Goal: Information Seeking & Learning: Learn about a topic

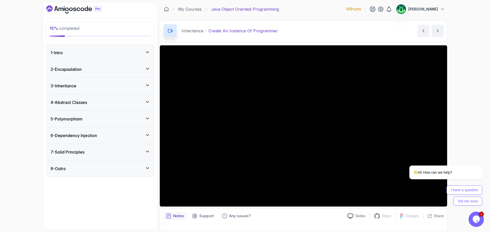
click at [131, 75] on div "2 - Encapsulation" at bounding box center [100, 69] width 108 height 16
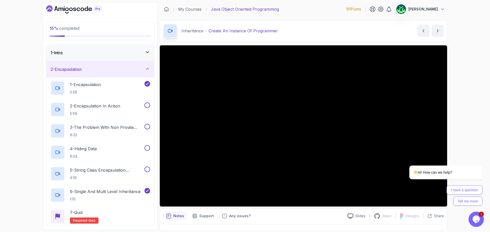
click at [131, 75] on div "2 - Encapsulation" at bounding box center [100, 69] width 108 height 16
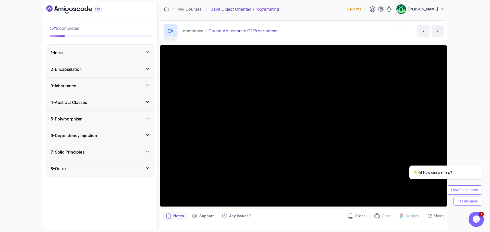
click at [130, 86] on div "3 - Inheritance" at bounding box center [99, 86] width 99 height 6
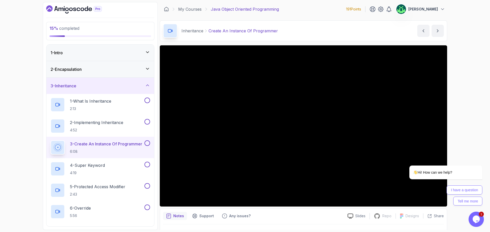
click at [134, 88] on div "3 - Inheritance" at bounding box center [99, 86] width 99 height 6
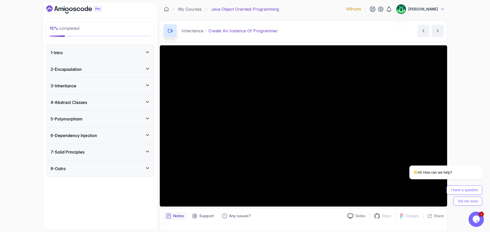
click at [135, 103] on div "4 - Abstract Classes" at bounding box center [99, 102] width 99 height 6
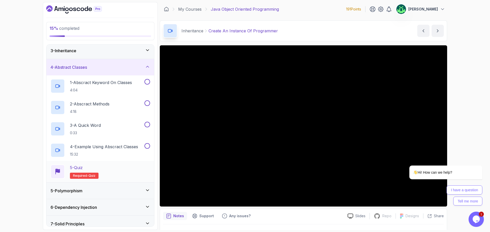
scroll to position [25, 0]
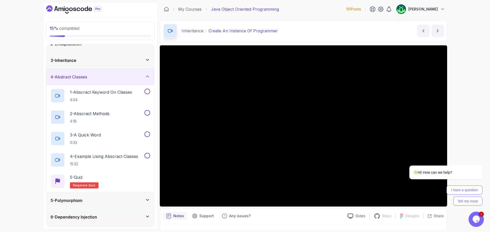
click at [106, 78] on div "4 - Abstract Classes" at bounding box center [99, 77] width 99 height 6
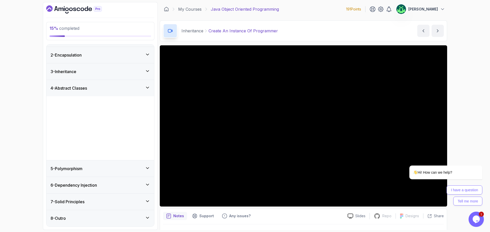
scroll to position [0, 0]
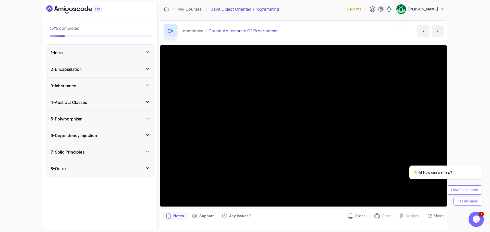
click at [109, 119] on div "5 - Polymorphism" at bounding box center [99, 119] width 99 height 6
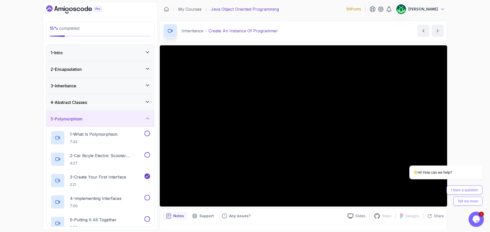
click at [129, 90] on div "3 - Inheritance" at bounding box center [100, 86] width 108 height 16
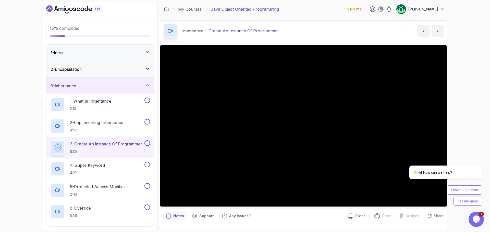
click at [129, 90] on div "3 - Inheritance" at bounding box center [100, 86] width 108 height 16
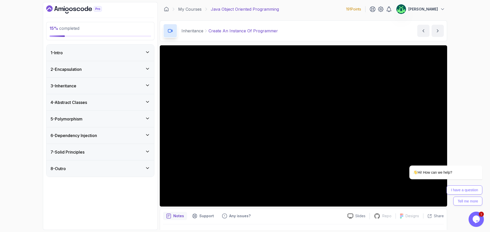
click at [129, 91] on div "3 - Inheritance" at bounding box center [100, 86] width 108 height 16
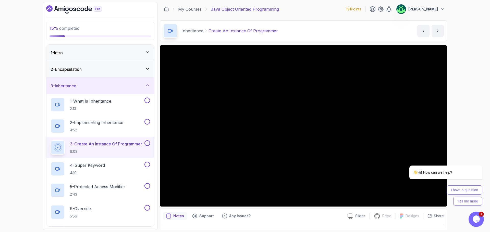
click at [129, 91] on div "3 - Inheritance" at bounding box center [100, 86] width 108 height 16
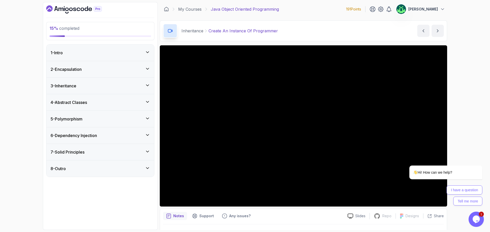
click at [116, 120] on div "5 - Polymorphism" at bounding box center [99, 119] width 99 height 6
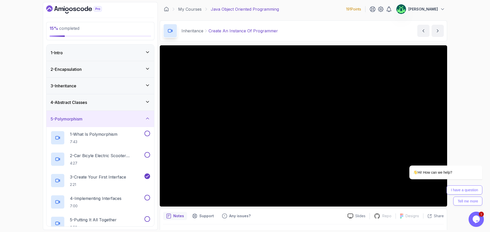
click at [116, 120] on div "5 - Polymorphism" at bounding box center [99, 119] width 99 height 6
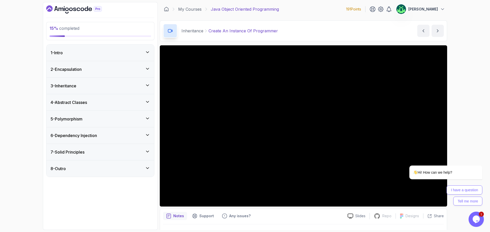
click at [105, 118] on div "5 - Polymorphism" at bounding box center [99, 119] width 99 height 6
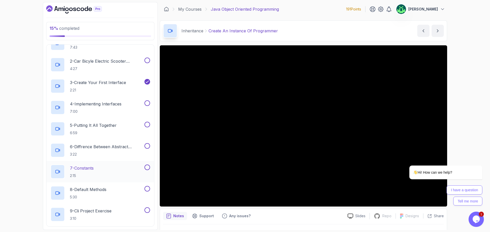
scroll to position [102, 0]
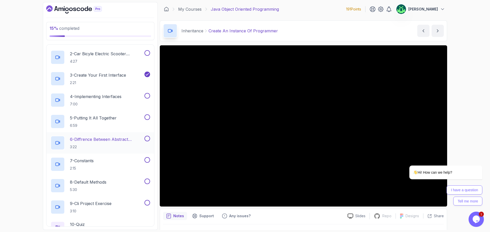
click at [115, 141] on p "6 - Diffrence Between Abstract Classes And Interfaces" at bounding box center [106, 139] width 73 height 6
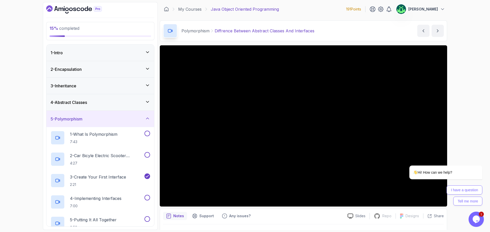
click at [135, 115] on div "5 - Polymorphism" at bounding box center [100, 119] width 108 height 16
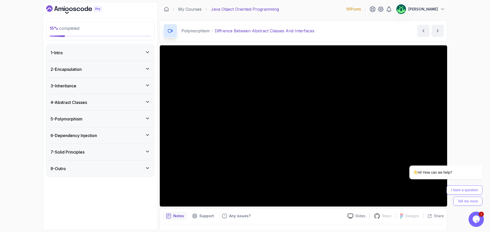
click at [83, 103] on h3 "4 - Abstract Classes" at bounding box center [68, 102] width 36 height 6
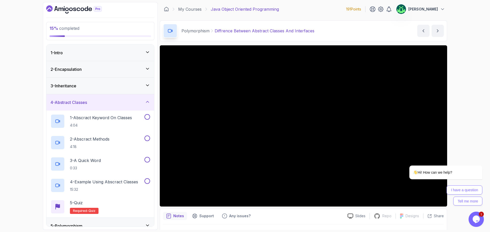
click at [83, 103] on h3 "4 - Abstract Classes" at bounding box center [68, 102] width 36 height 6
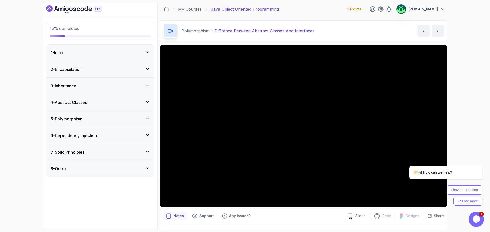
click at [88, 122] on div "5 - Polymorphism" at bounding box center [99, 119] width 99 height 6
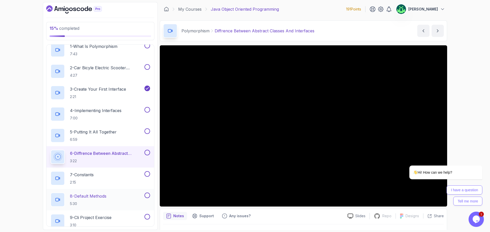
scroll to position [11, 0]
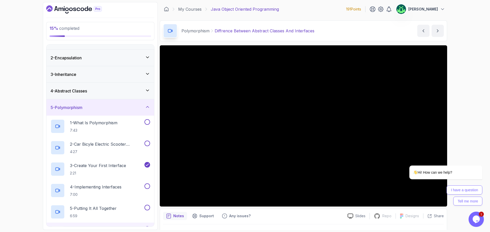
click at [121, 109] on div "5 - Polymorphism" at bounding box center [99, 108] width 99 height 6
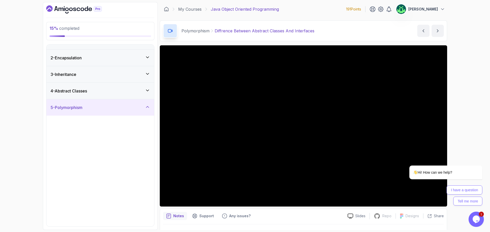
scroll to position [0, 0]
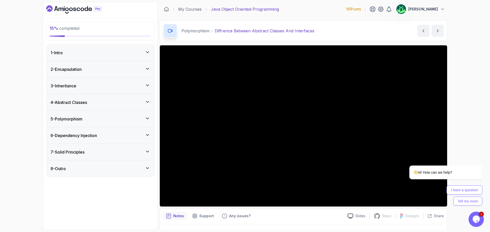
click at [115, 156] on div "7 - Solid Principles" at bounding box center [100, 152] width 108 height 16
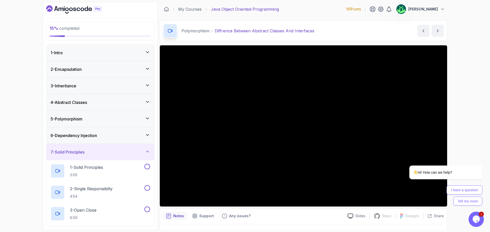
click at [142, 152] on div "7 - Solid Principles" at bounding box center [99, 152] width 99 height 6
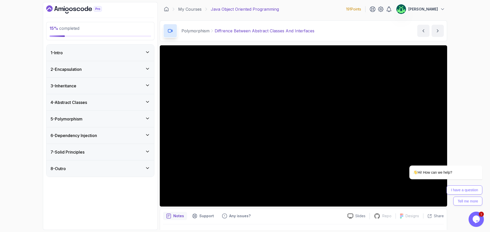
click at [86, 117] on div "5 - Polymorphism" at bounding box center [99, 119] width 99 height 6
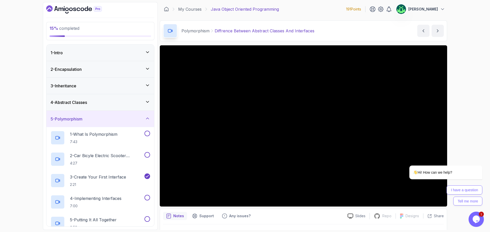
click at [105, 120] on div "5 - Polymorphism" at bounding box center [99, 119] width 99 height 6
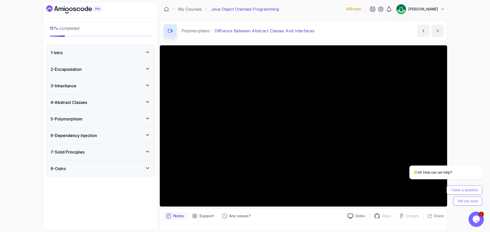
click at [107, 139] on div "6 - Dependency Injection" at bounding box center [100, 135] width 108 height 16
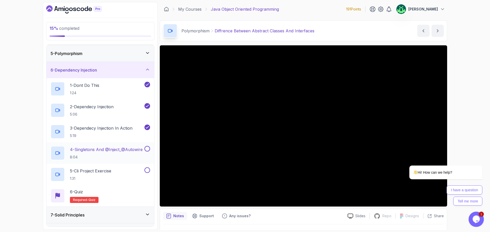
scroll to position [79, 0]
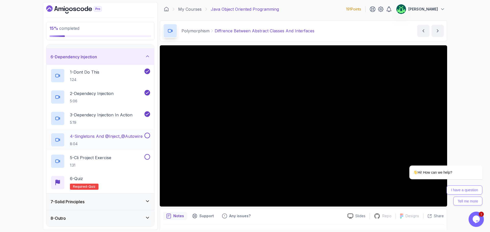
click at [103, 137] on p "4 - Singletons And @Inject_@Autowire" at bounding box center [106, 136] width 73 height 6
click at [123, 205] on div "7 - Solid Principles" at bounding box center [100, 202] width 108 height 16
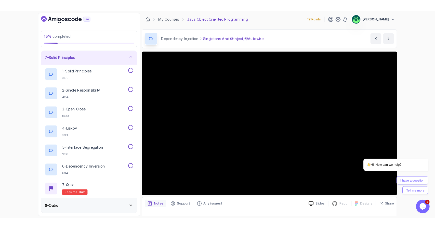
scroll to position [99, 0]
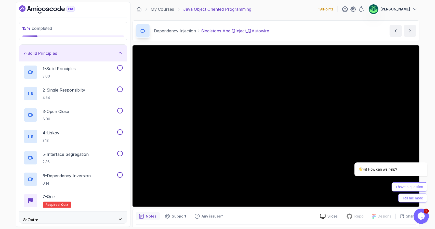
click at [92, 51] on div "7 - Solid Principles" at bounding box center [72, 53] width 99 height 6
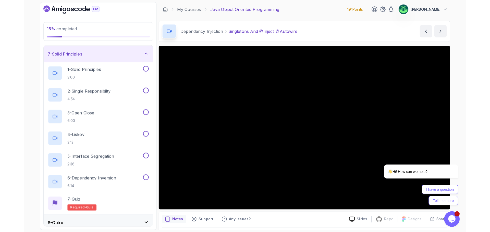
scroll to position [0, 0]
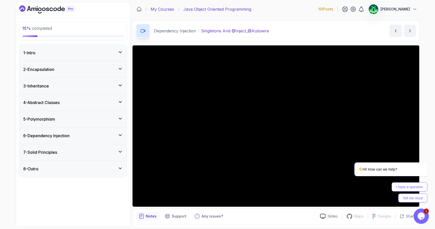
click at [164, 8] on link "My Courses" at bounding box center [162, 9] width 23 height 6
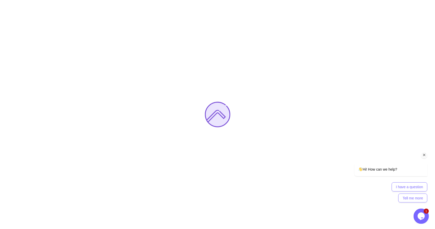
click at [425, 155] on icon "Chat attention grabber" at bounding box center [424, 154] width 5 height 5
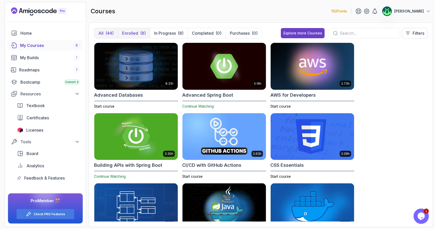
click at [142, 31] on div "(8)" at bounding box center [143, 33] width 6 height 6
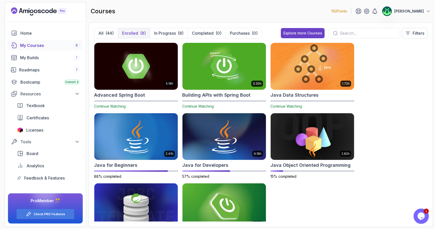
click at [319, 75] on img at bounding box center [313, 66] width 88 height 49
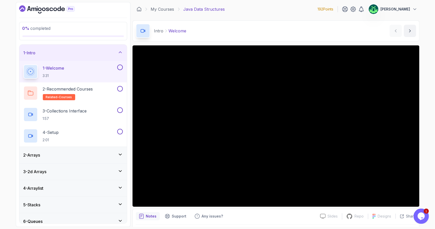
click at [102, 52] on div "1 - Intro" at bounding box center [72, 53] width 99 height 6
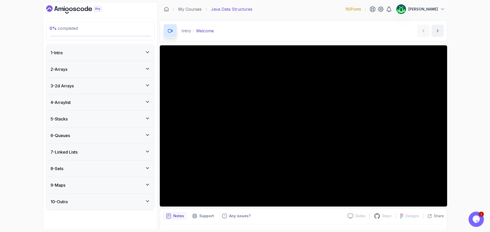
click at [435, 9] on button "[PERSON_NAME]" at bounding box center [420, 9] width 49 height 10
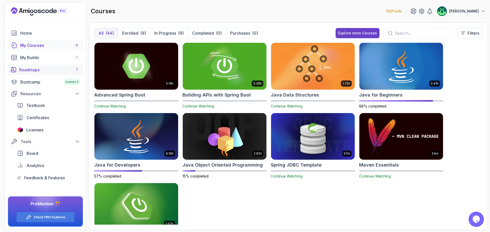
click at [44, 68] on div "Roadmaps 7" at bounding box center [49, 70] width 61 height 6
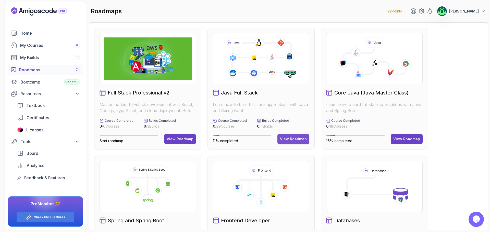
click at [303, 139] on div "View Roadmap" at bounding box center [293, 139] width 27 height 5
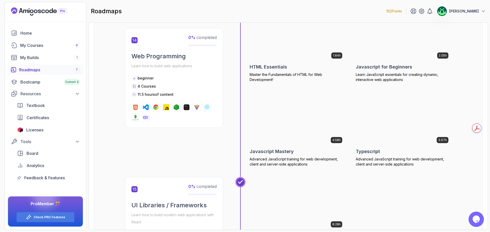
scroll to position [1810, 0]
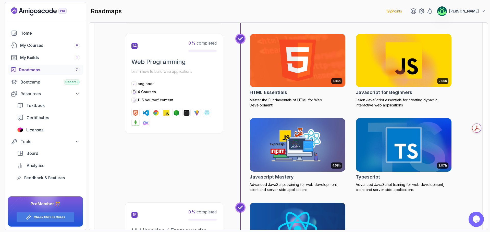
drag, startPoint x: 292, startPoint y: 81, endPoint x: 471, endPoint y: 113, distance: 181.5
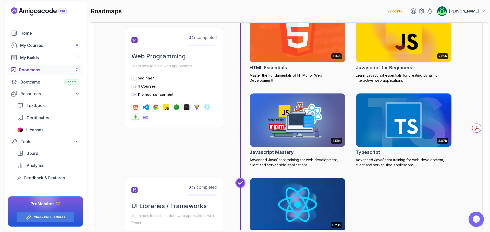
scroll to position [1887, 0]
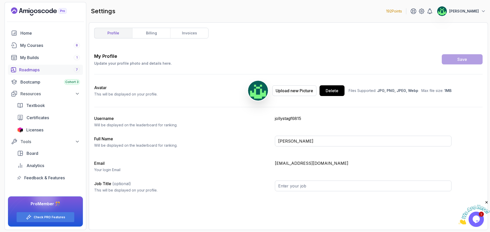
click at [55, 67] on div "Roadmaps 7" at bounding box center [49, 70] width 61 height 6
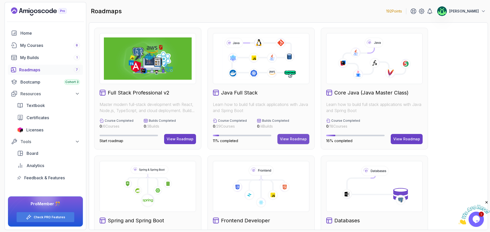
click at [301, 140] on div "View Roadmap" at bounding box center [293, 139] width 27 height 5
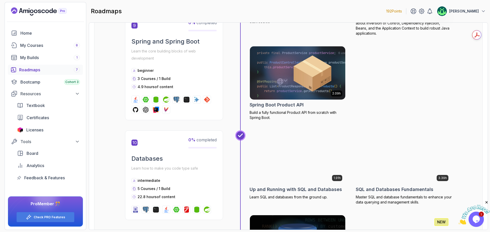
scroll to position [1071, 0]
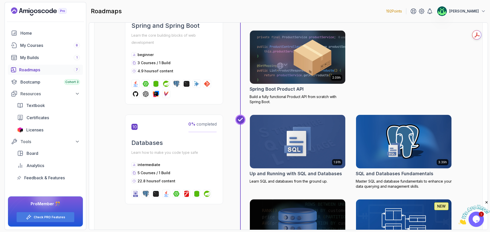
click at [486, 203] on icon "Close" at bounding box center [486, 202] width 5 height 5
click at [478, 219] on icon "$i18n('chat', 'chat_widget')" at bounding box center [475, 220] width 7 height 8
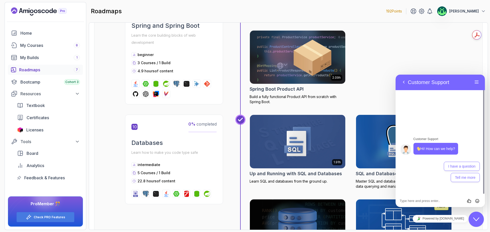
click at [478, 219] on icon "$i18n('chat', 'chat_widget')" at bounding box center [476, 220] width 6 height 4
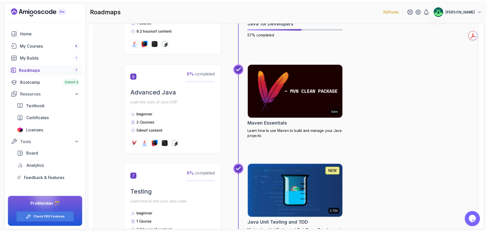
scroll to position [637, 0]
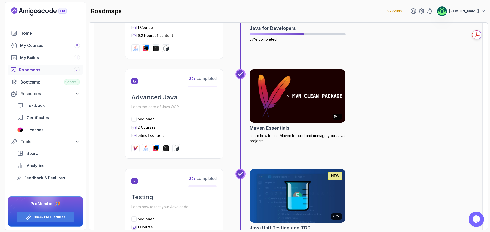
click at [296, 90] on img at bounding box center [297, 96] width 100 height 56
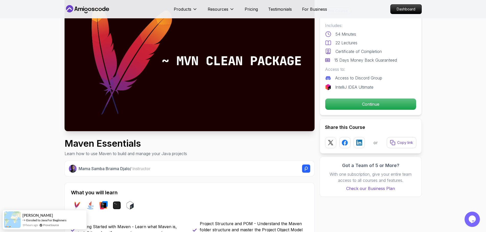
scroll to position [102, 0]
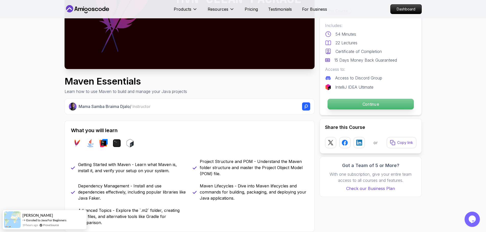
click at [368, 103] on p "Continue" at bounding box center [370, 104] width 86 height 11
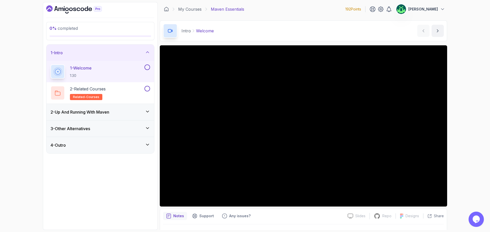
click at [124, 116] on div "2 - Up And Running With Maven" at bounding box center [100, 112] width 108 height 16
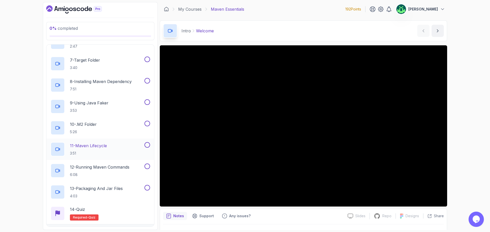
scroll to position [184, 0]
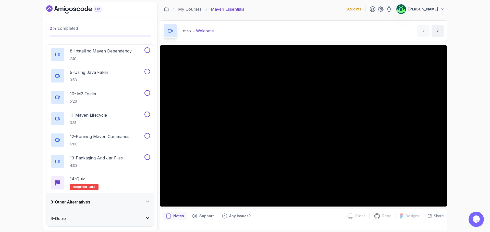
click at [112, 199] on div "3 - Other Alternatives" at bounding box center [99, 202] width 99 height 6
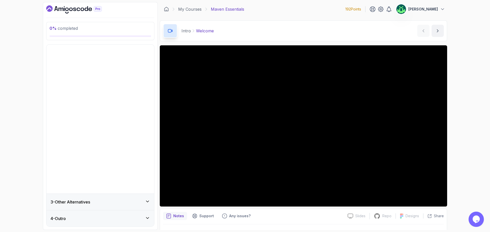
scroll to position [0, 0]
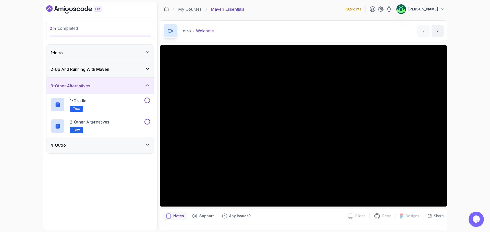
click at [120, 141] on div "4 - Outro" at bounding box center [100, 145] width 108 height 16
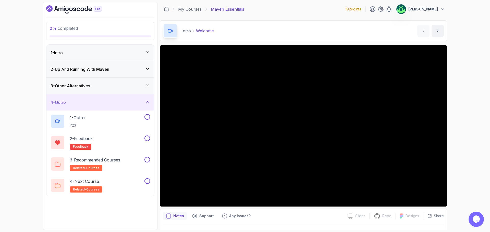
click at [105, 104] on div "4 - Outro" at bounding box center [99, 102] width 99 height 6
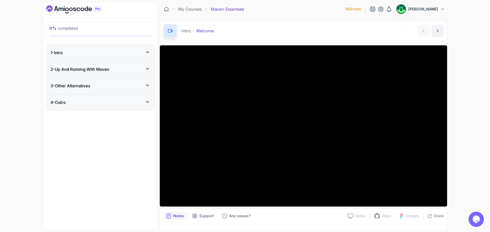
click at [103, 87] on div "3 - Other Alternatives" at bounding box center [99, 86] width 99 height 6
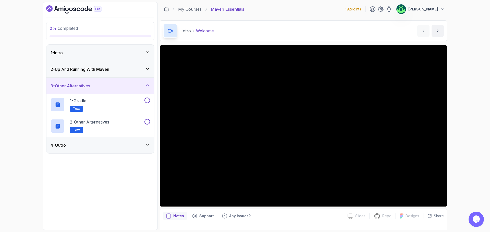
click at [103, 87] on div "3 - Other Alternatives" at bounding box center [99, 86] width 99 height 6
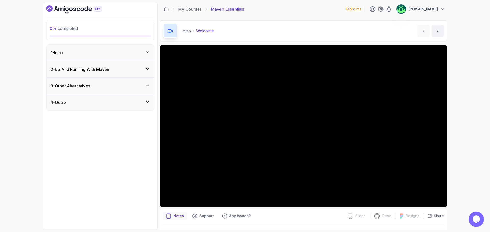
click at [104, 71] on h3 "2 - Up And Running With Maven" at bounding box center [79, 69] width 59 height 6
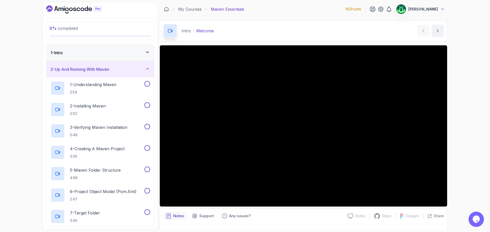
click at [126, 71] on div "2 - Up And Running With Maven" at bounding box center [99, 69] width 99 height 6
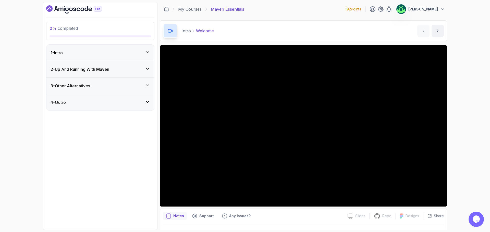
click at [126, 71] on div "2 - Up And Running With Maven" at bounding box center [99, 69] width 99 height 6
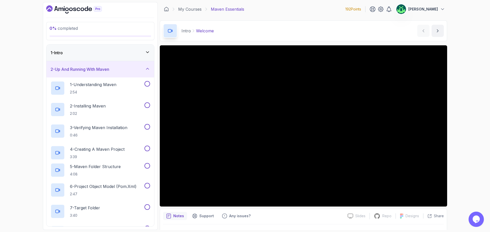
click at [126, 71] on div "2 - Up And Running With Maven" at bounding box center [99, 69] width 99 height 6
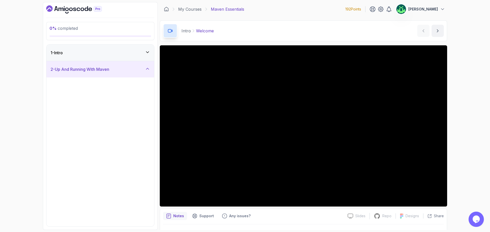
click at [126, 71] on div "2 - Up And Running With Maven" at bounding box center [99, 69] width 99 height 6
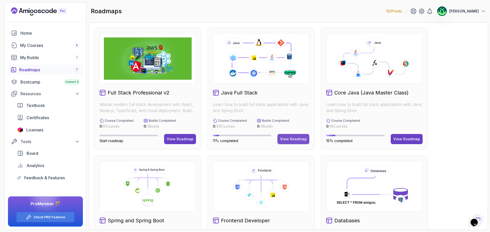
click at [299, 139] on div "View Roadmap" at bounding box center [293, 139] width 27 height 5
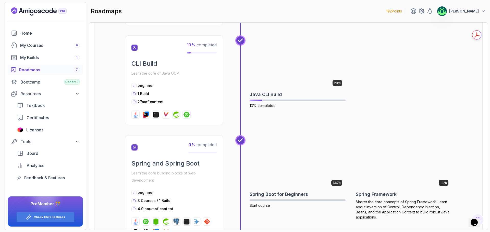
scroll to position [943, 0]
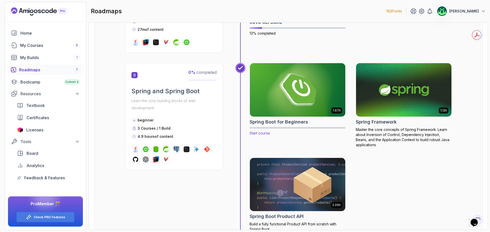
click at [298, 102] on img at bounding box center [297, 90] width 100 height 56
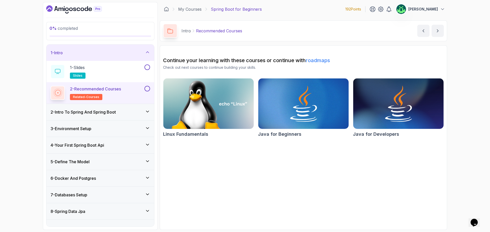
click at [99, 112] on h3 "2 - Intro To Spring And Spring Boot" at bounding box center [82, 112] width 65 height 6
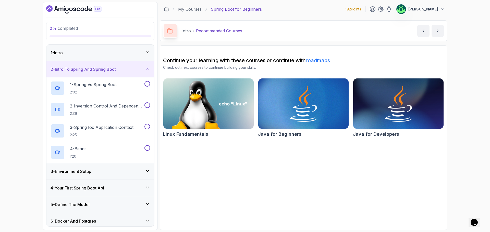
drag, startPoint x: 118, startPoint y: 170, endPoint x: 121, endPoint y: 172, distance: 3.3
click at [118, 170] on div "3 - Environment Setup" at bounding box center [99, 172] width 99 height 6
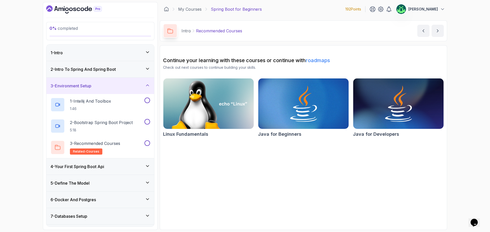
click at [124, 173] on div "4 - Your First Spring Boot Api" at bounding box center [100, 167] width 108 height 16
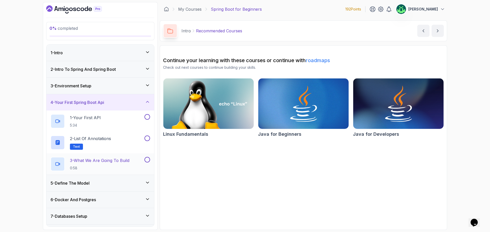
scroll to position [51, 0]
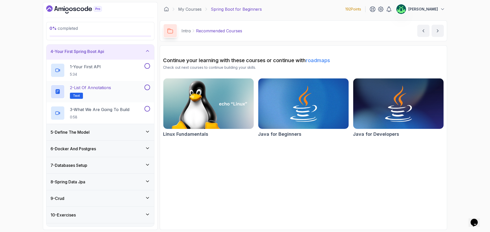
click at [118, 91] on div "2 - List of Annotations Text" at bounding box center [96, 92] width 93 height 14
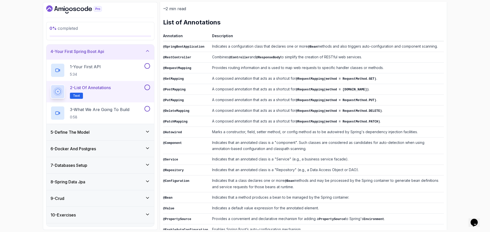
scroll to position [74, 0]
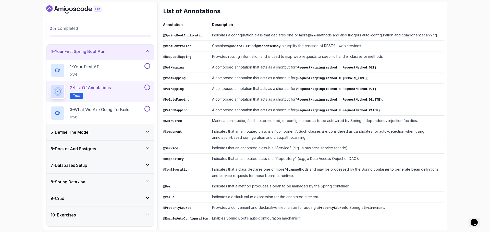
click at [108, 131] on div "5 - Define The Model" at bounding box center [99, 132] width 99 height 6
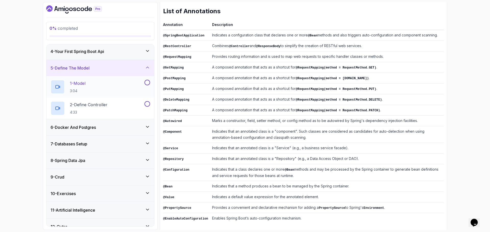
click at [113, 85] on div "1 - Model 3:04" at bounding box center [96, 87] width 93 height 14
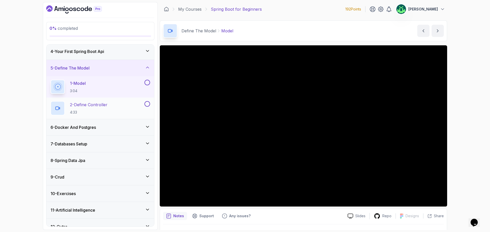
click at [111, 109] on div "2 - Define Controller 4:33" at bounding box center [96, 108] width 93 height 14
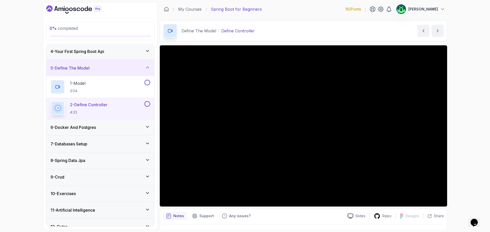
click at [92, 129] on h3 "6 - Docker And Postgres" at bounding box center [72, 127] width 45 height 6
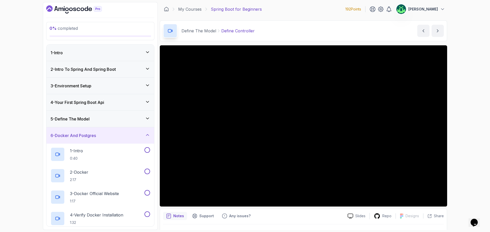
click at [108, 137] on div "6 - Docker And Postgres" at bounding box center [99, 136] width 99 height 6
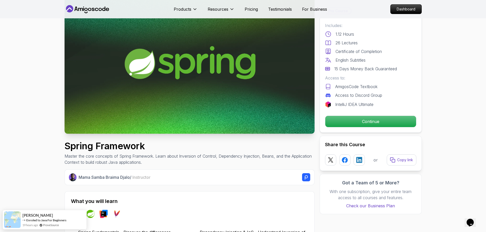
scroll to position [76, 0]
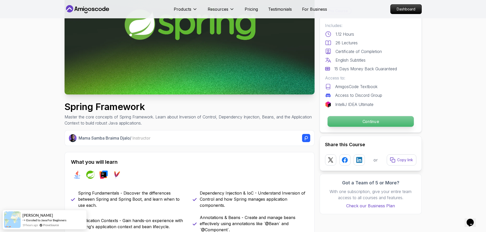
click at [382, 120] on p "Continue" at bounding box center [370, 121] width 86 height 11
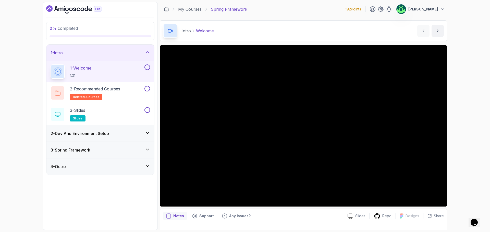
click at [121, 148] on div "3 - Spring Framework" at bounding box center [99, 150] width 99 height 6
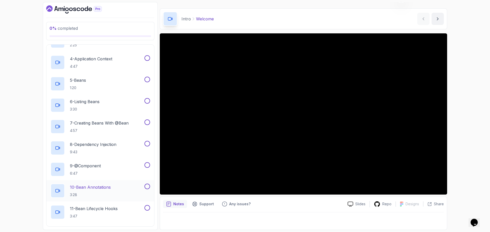
scroll to position [153, 0]
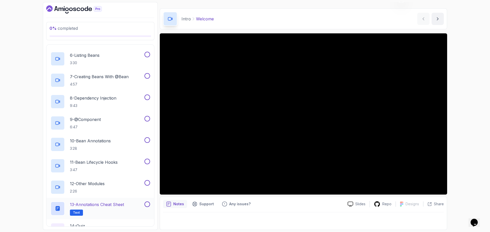
click at [120, 206] on p "13 - Annotations Cheat Sheet" at bounding box center [97, 205] width 54 height 6
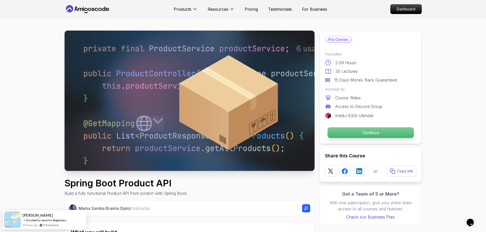
click at [374, 132] on p "Continue" at bounding box center [370, 132] width 86 height 11
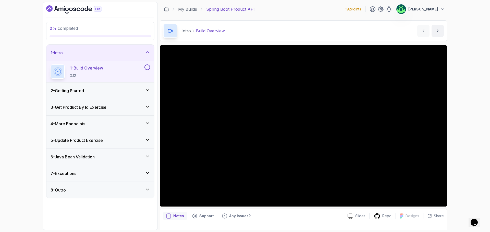
click at [117, 111] on div "3 - Get Product By Id Exercise" at bounding box center [100, 107] width 108 height 16
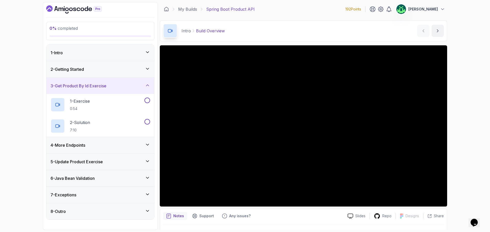
click at [114, 146] on div "4 - More Endpoints" at bounding box center [99, 145] width 99 height 6
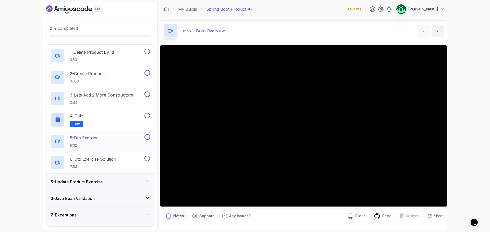
scroll to position [79, 0]
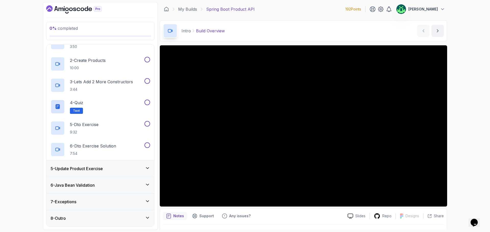
click at [117, 171] on div "5 - Update Product Exercise" at bounding box center [99, 169] width 99 height 6
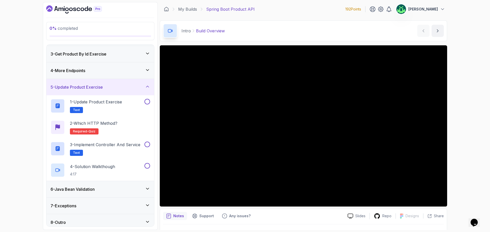
scroll to position [36, 0]
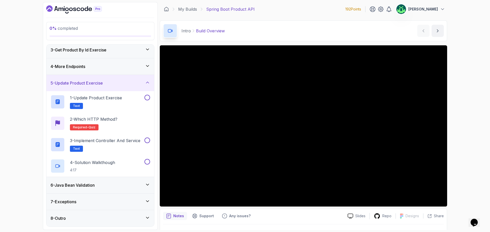
click at [115, 186] on div "6 - Java Bean Validation" at bounding box center [99, 185] width 99 height 6
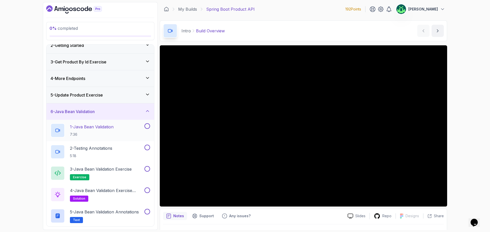
scroll to position [57, 0]
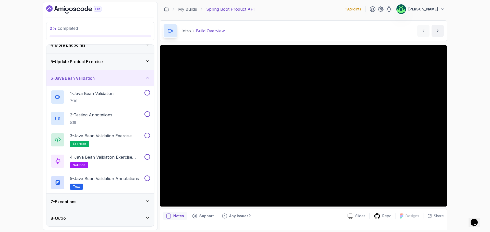
click at [112, 198] on div "7 - Exceptions" at bounding box center [100, 202] width 108 height 16
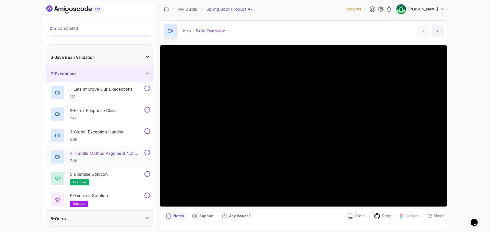
scroll to position [79, 0]
click at [100, 222] on div "8 - Outro" at bounding box center [100, 218] width 108 height 16
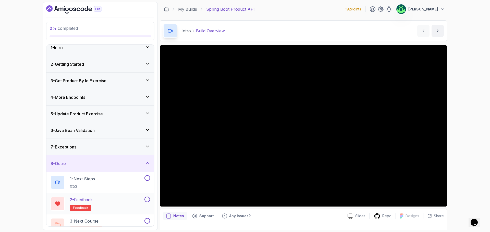
scroll to position [0, 0]
